Goal: Navigation & Orientation: Find specific page/section

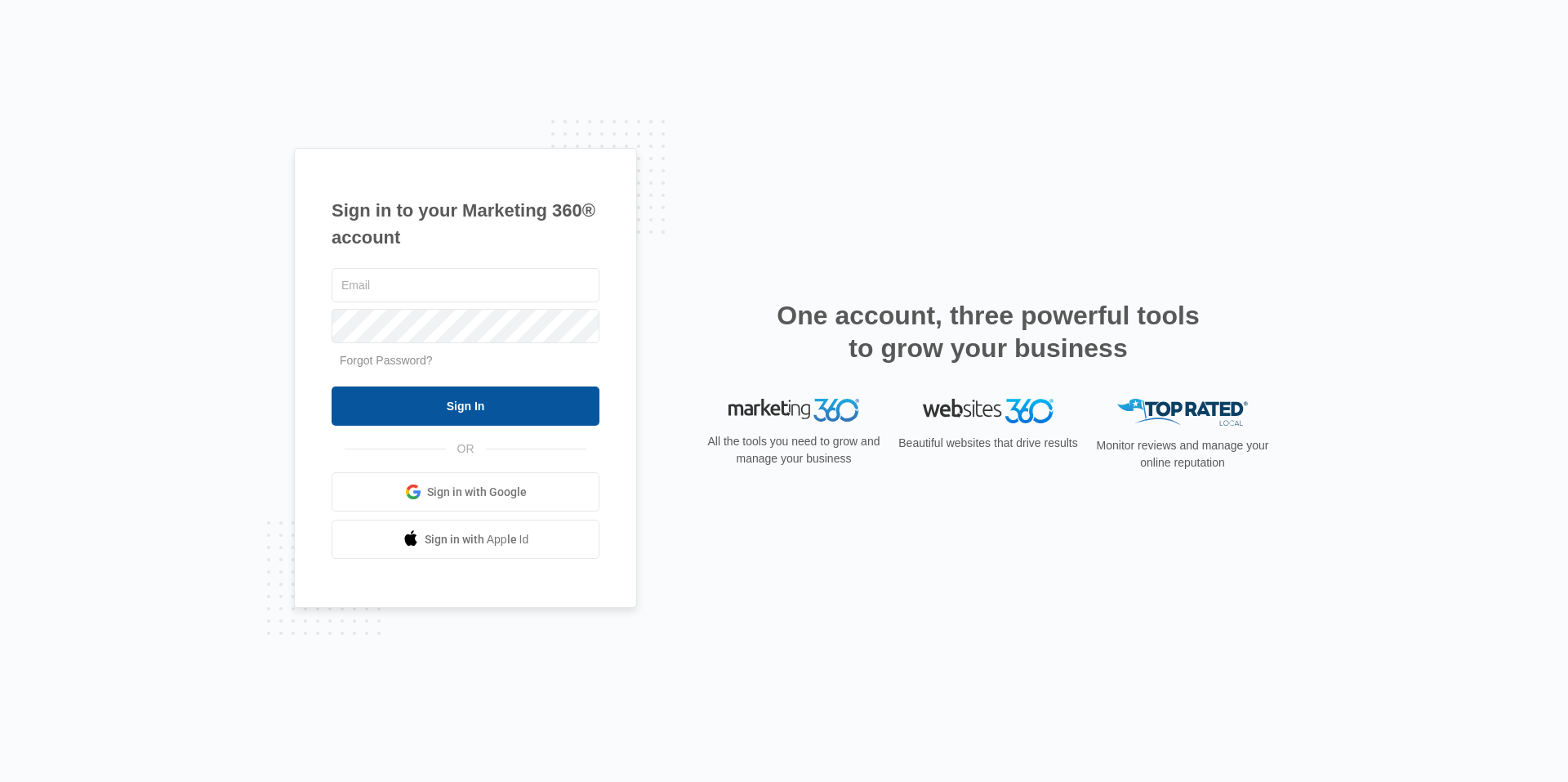
type input "[EMAIL_ADDRESS][DOMAIN_NAME]"
click at [546, 409] on input "Sign In" at bounding box center [465, 406] width 268 height 39
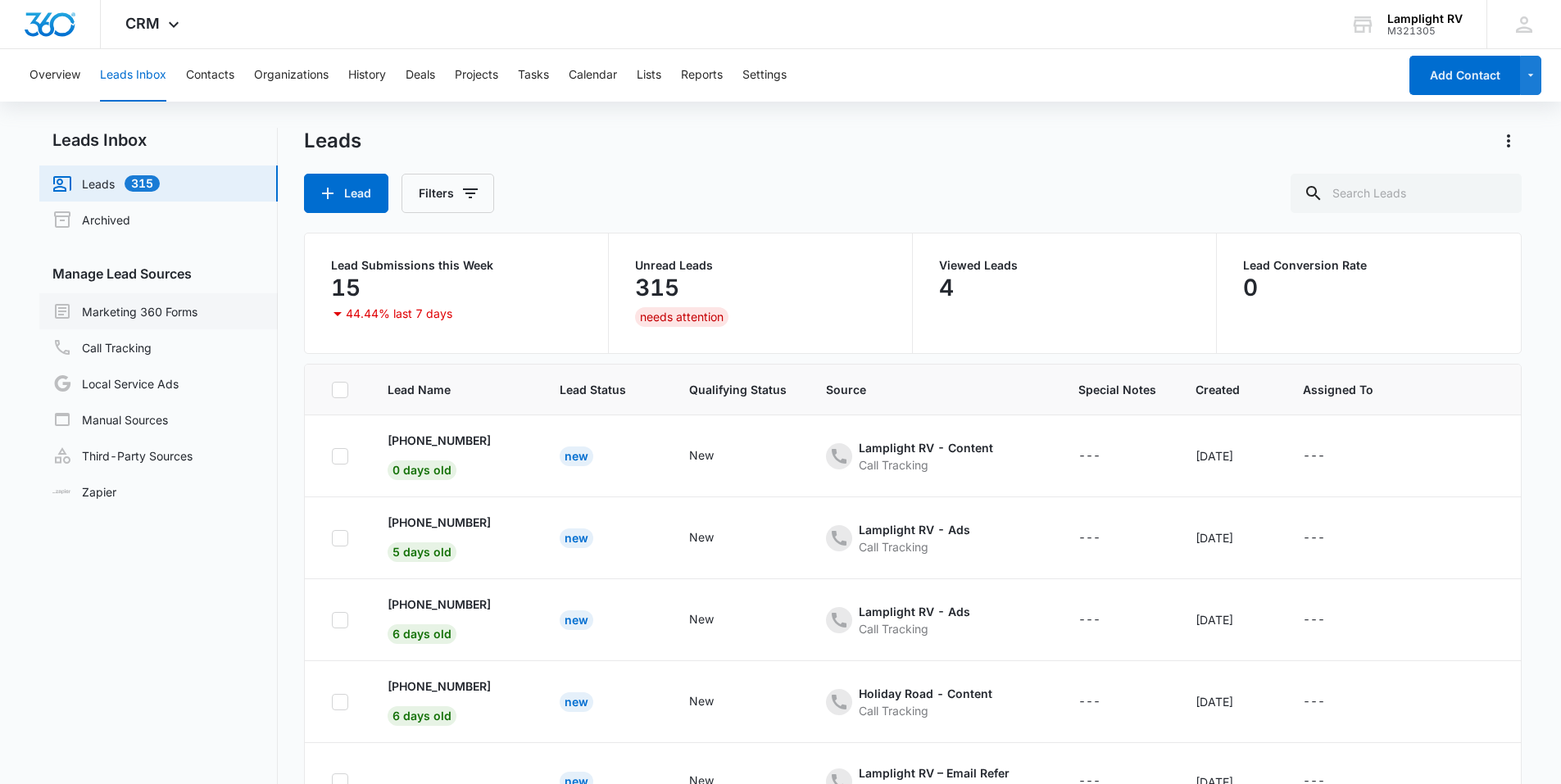
click at [198, 316] on link "Marketing 360 Forms" at bounding box center [125, 311] width 145 height 19
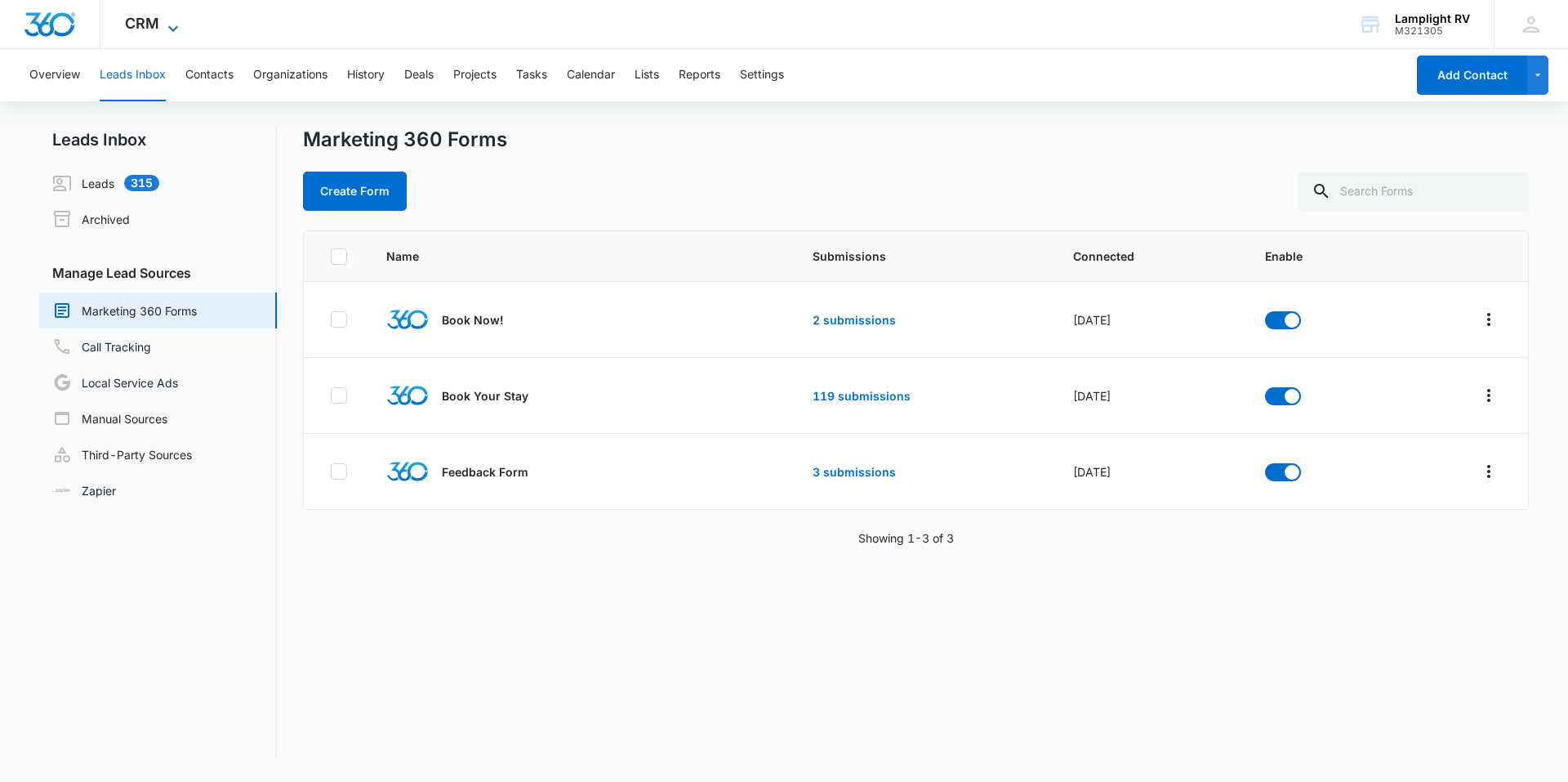
click at [151, 30] on span "CRM" at bounding box center [142, 24] width 34 height 18
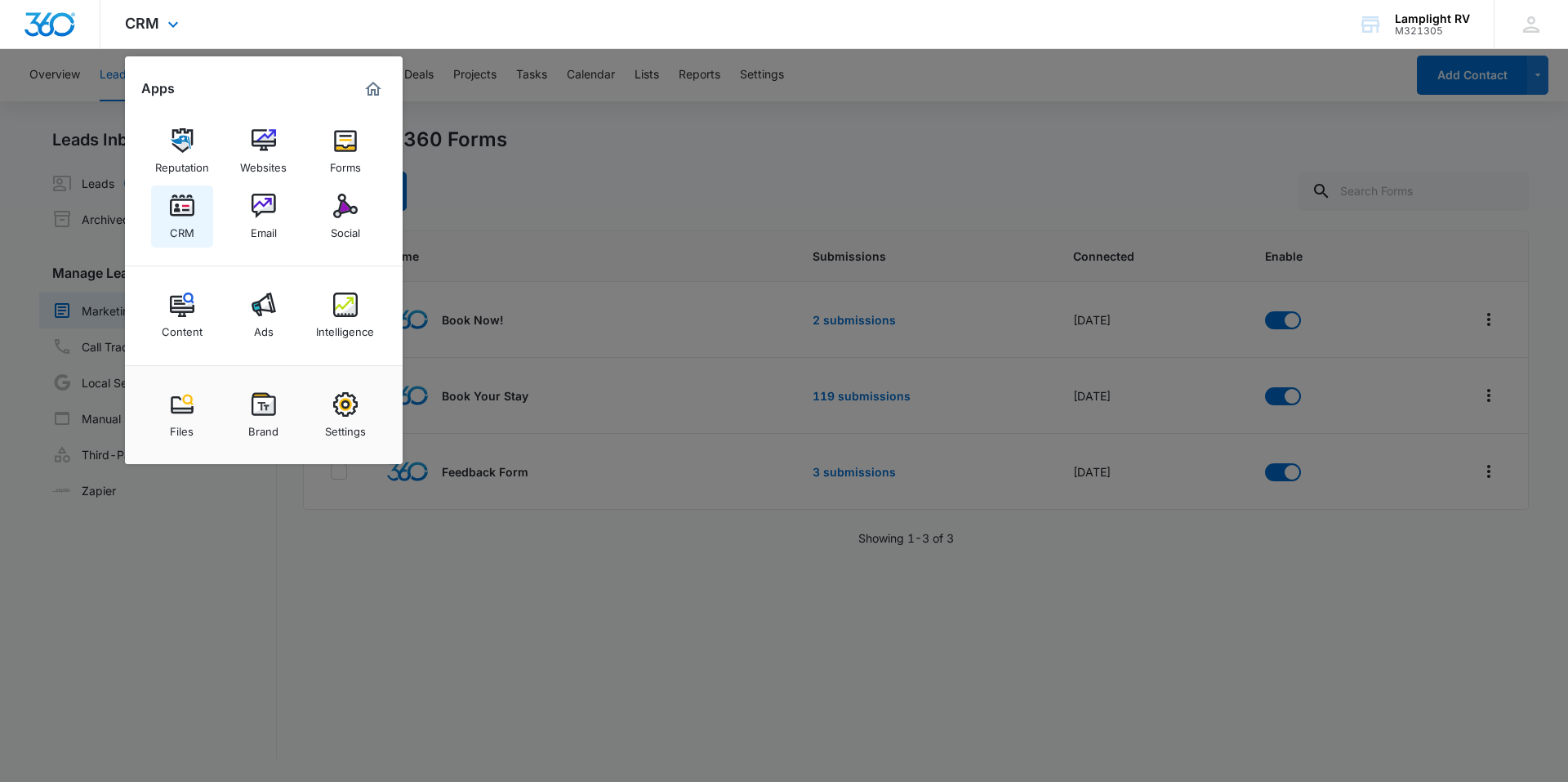
click at [194, 227] on div "CRM" at bounding box center [182, 229] width 25 height 21
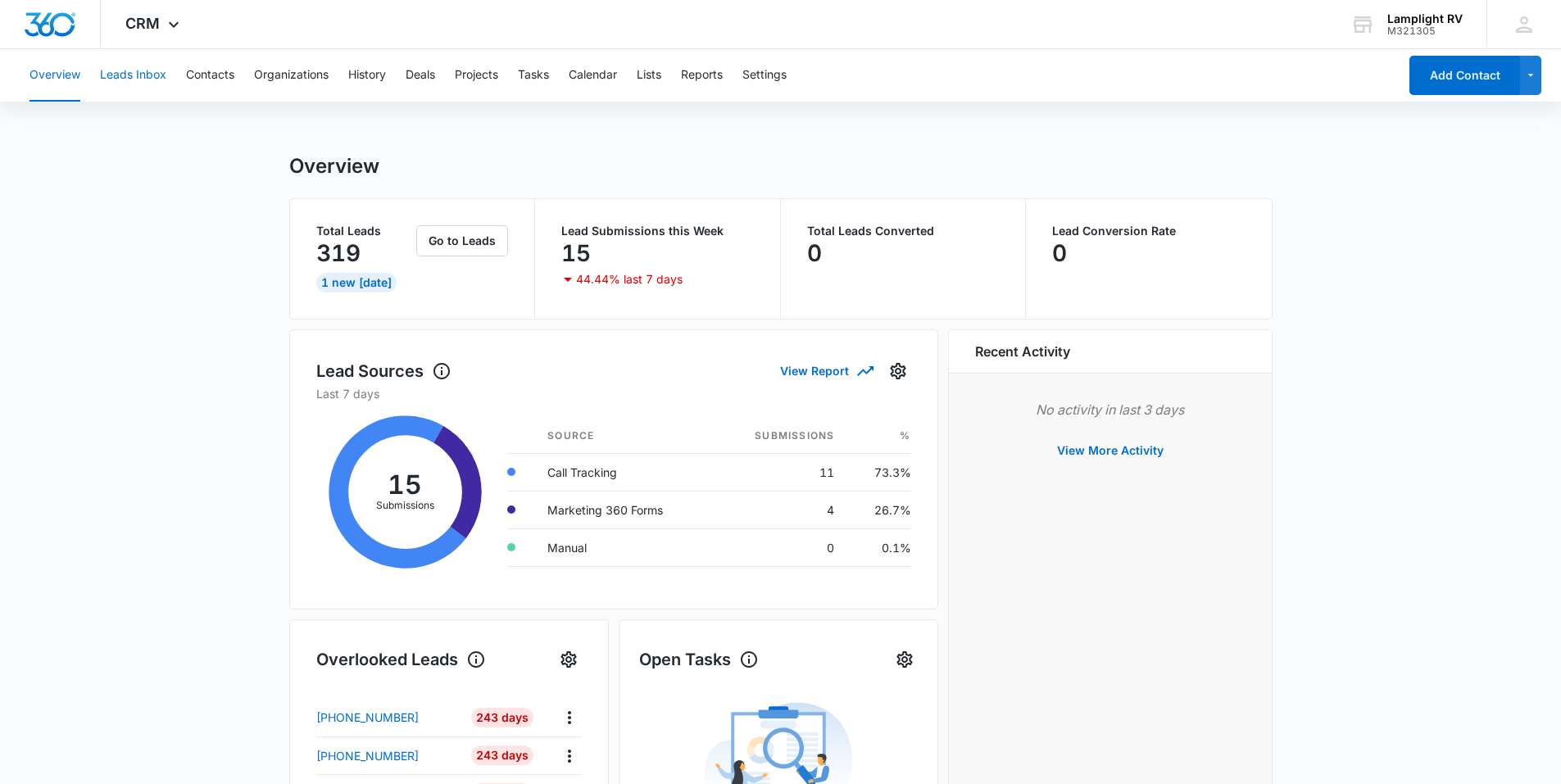
click at [122, 81] on button "Leads Inbox" at bounding box center [133, 76] width 66 height 53
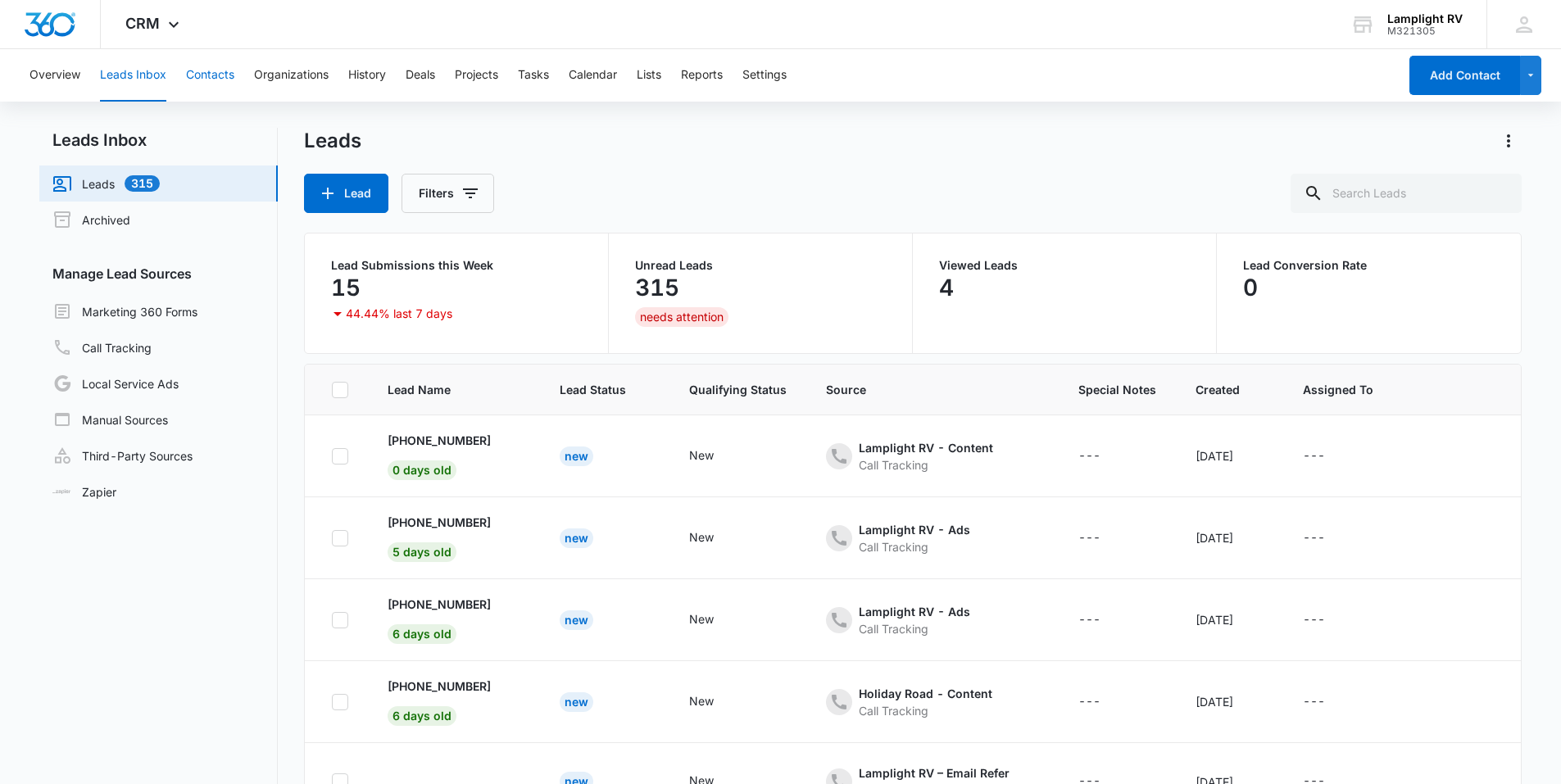
click at [227, 64] on button "Contacts" at bounding box center [210, 76] width 48 height 53
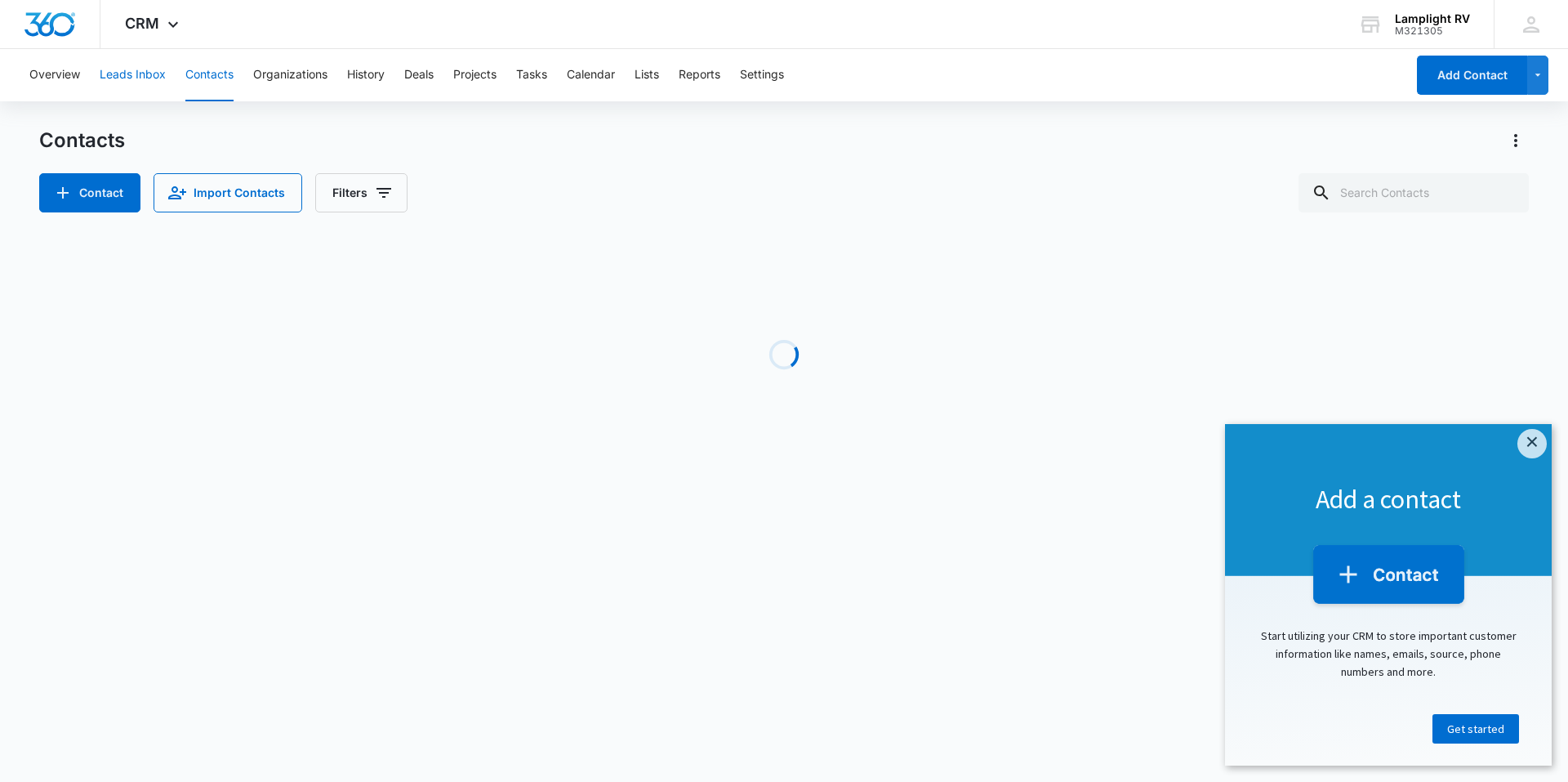
click at [145, 70] on button "Leads Inbox" at bounding box center [132, 75] width 66 height 53
